Goal: Task Accomplishment & Management: Complete application form

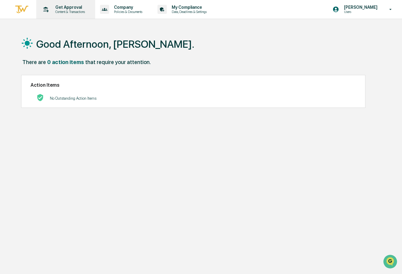
click at [81, 10] on p "Content & Transactions" at bounding box center [68, 12] width 37 height 4
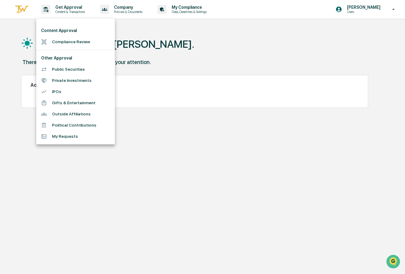
click at [62, 43] on li "Compliance Review" at bounding box center [75, 41] width 79 height 11
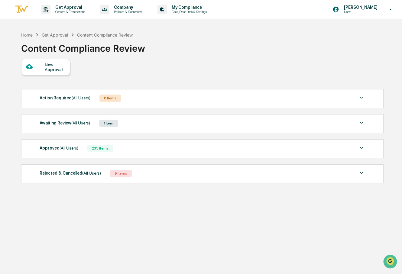
click at [60, 70] on div "New Approval" at bounding box center [55, 67] width 20 height 10
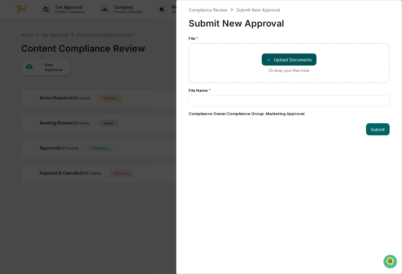
click at [281, 61] on button "＋ Upload Documents" at bounding box center [289, 59] width 55 height 12
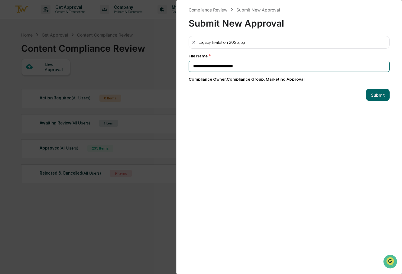
click at [269, 69] on input "**********" at bounding box center [289, 66] width 201 height 11
click at [266, 42] on div "Legacy Invitation 2025.jpg" at bounding box center [289, 42] width 201 height 13
click at [227, 42] on div "Legacy Invitation 2025.jpg" at bounding box center [221, 42] width 46 height 5
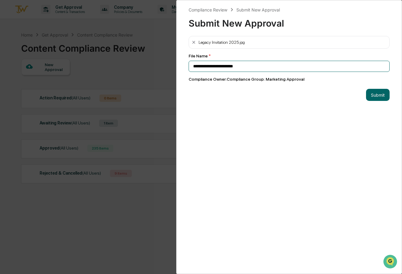
click at [250, 65] on input "**********" at bounding box center [289, 66] width 201 height 11
type input "**********"
click at [374, 96] on button "Submit" at bounding box center [378, 95] width 24 height 12
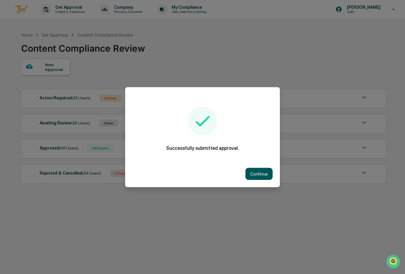
click at [262, 176] on button "Continue" at bounding box center [258, 174] width 27 height 12
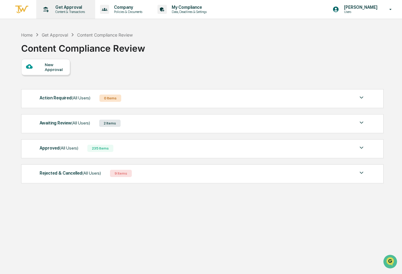
click at [72, 10] on p "Content & Transactions" at bounding box center [68, 12] width 37 height 4
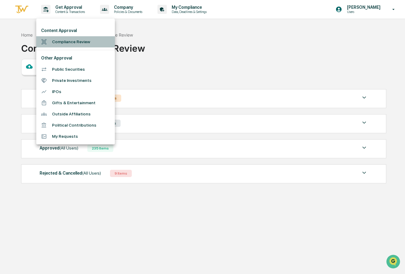
click at [64, 42] on li "Compliance Review" at bounding box center [75, 41] width 79 height 11
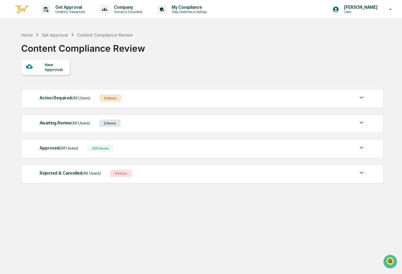
click at [56, 71] on div "New Approval" at bounding box center [55, 67] width 20 height 10
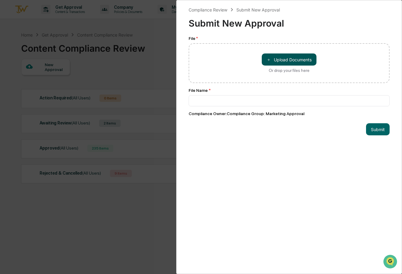
click at [306, 60] on button "＋ Upload Documents" at bounding box center [289, 59] width 55 height 12
click at [367, 221] on div "Compliance Review Submit New Approval Submit New Approval File * ＋ Upload Docum…" at bounding box center [289, 137] width 226 height 274
click at [276, 59] on button "＋ Upload Documents" at bounding box center [289, 59] width 55 height 12
click at [263, 163] on div "Compliance Review Submit New Approval Submit New Approval File * ＋ Upload Docum…" at bounding box center [289, 137] width 226 height 274
click at [279, 181] on div "Compliance Review Submit New Approval Submit New Approval File * ＋ Upload Docum…" at bounding box center [289, 137] width 226 height 274
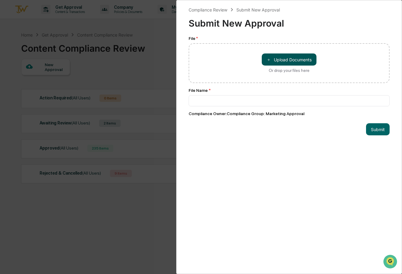
click at [262, 55] on button "＋ Upload Documents" at bounding box center [289, 59] width 55 height 12
type input "**********"
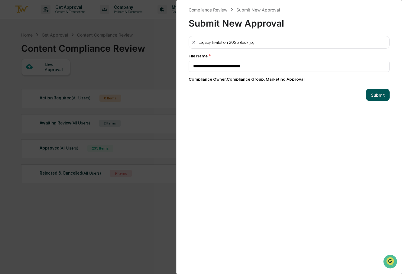
click at [376, 98] on button "Submit" at bounding box center [378, 95] width 24 height 12
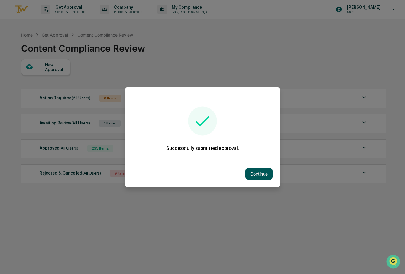
click at [260, 174] on button "Continue" at bounding box center [258, 174] width 27 height 12
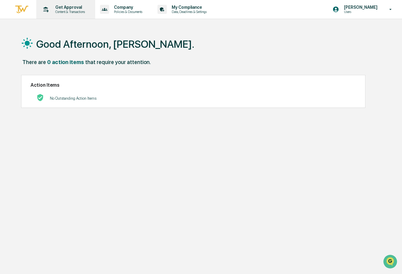
click at [77, 11] on p "Content & Transactions" at bounding box center [68, 12] width 37 height 4
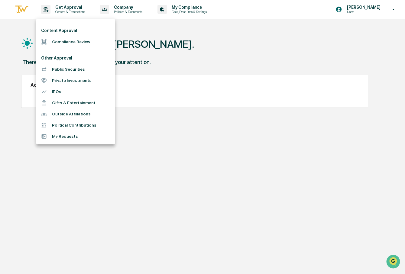
click at [66, 42] on li "Compliance Review" at bounding box center [75, 41] width 79 height 11
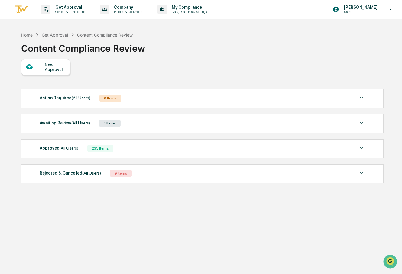
click at [105, 123] on div "3 Items" at bounding box center [109, 123] width 21 height 7
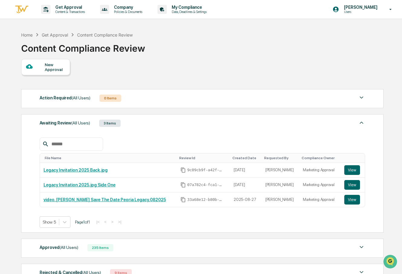
click at [199, 64] on div "New Approval" at bounding box center [202, 67] width 362 height 16
